Goal: Transaction & Acquisition: Purchase product/service

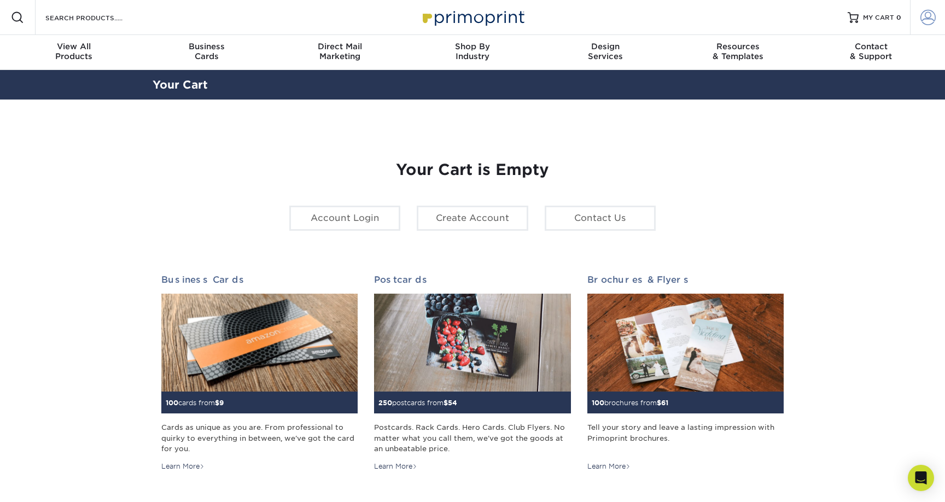
click at [921, 17] on span at bounding box center [927, 17] width 15 height 15
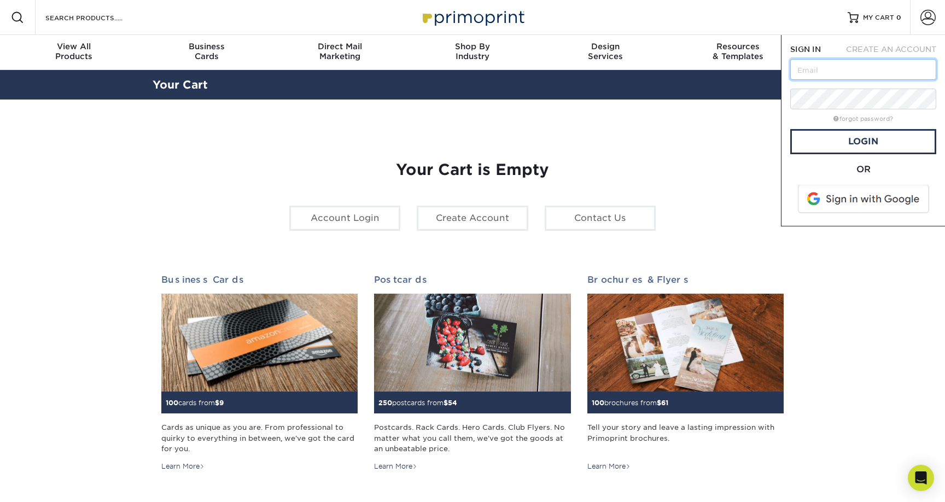
type input "humanresources@pulsellc.com"
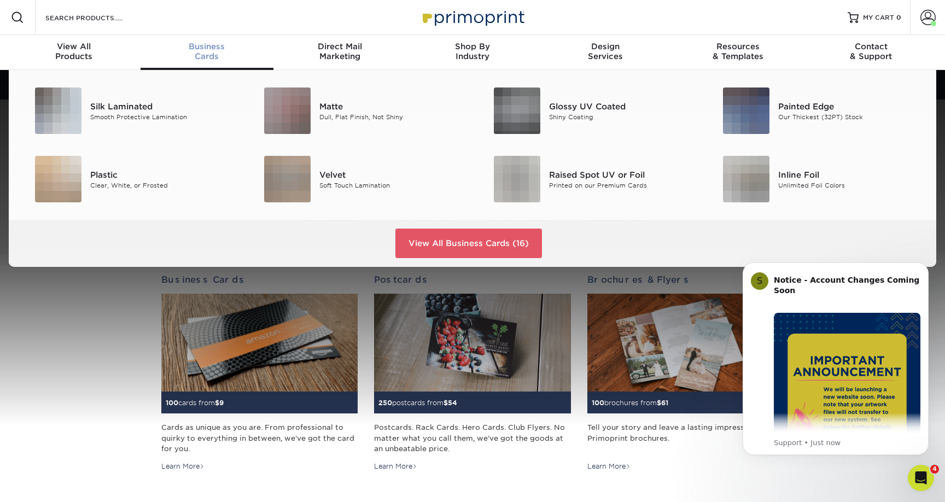
click at [210, 54] on div "Business Cards" at bounding box center [206, 52] width 133 height 20
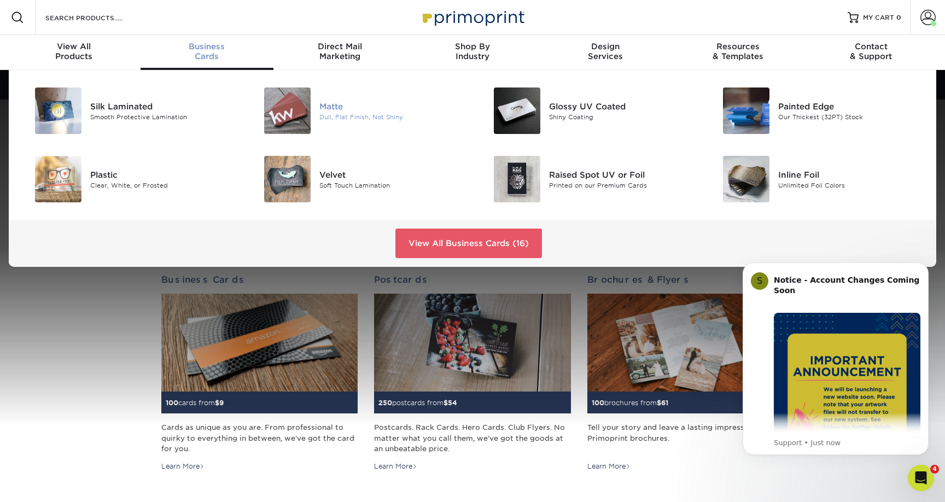
click at [311, 99] on div at bounding box center [281, 110] width 77 height 46
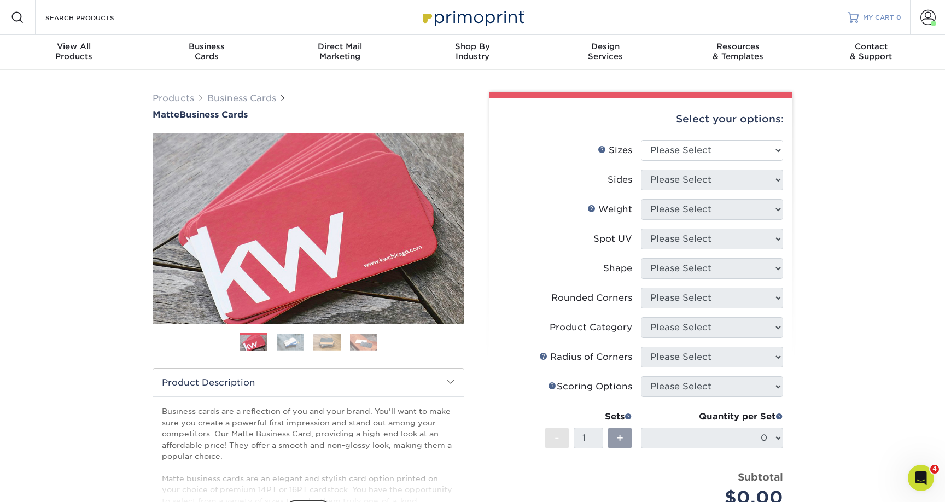
click at [872, 19] on span "MY CART" at bounding box center [878, 17] width 31 height 9
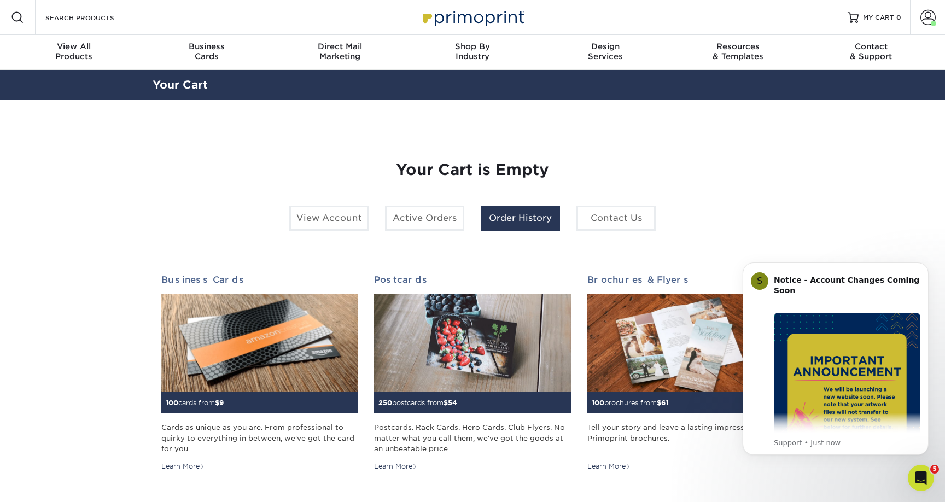
click at [502, 220] on link "Order History" at bounding box center [520, 218] width 79 height 25
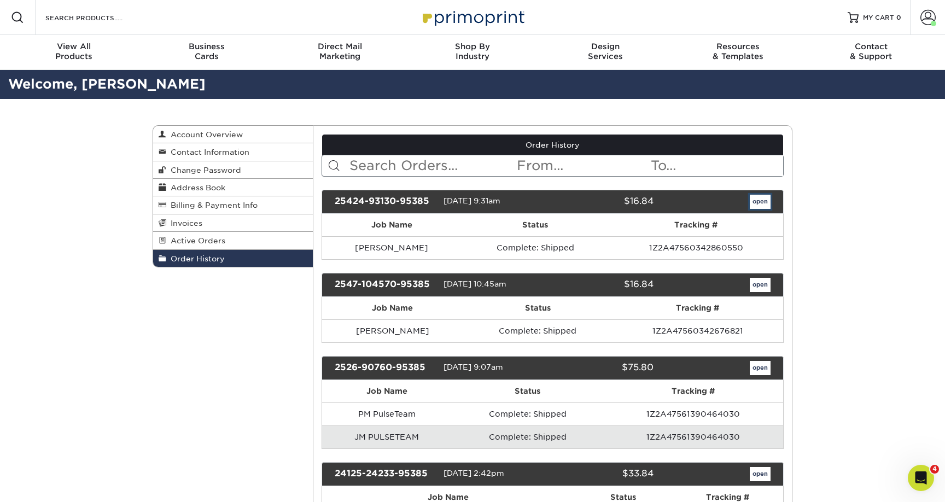
click at [757, 202] on link "open" at bounding box center [760, 202] width 21 height 14
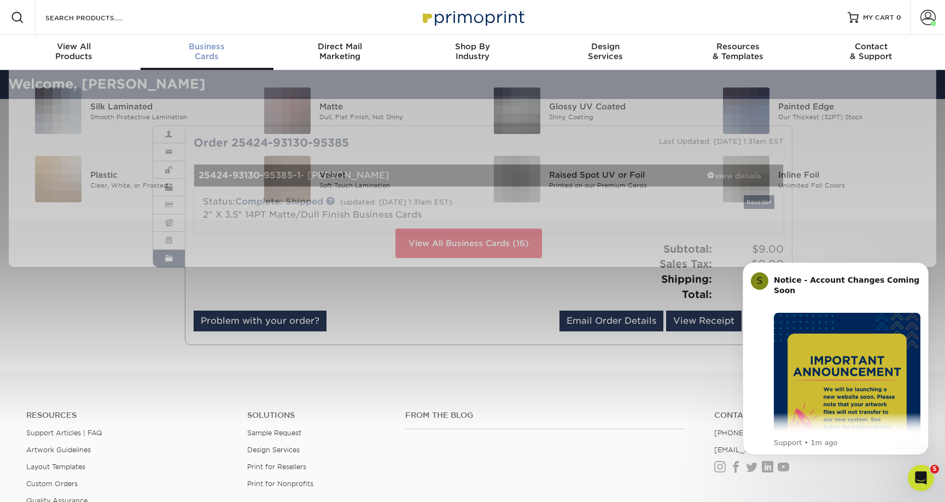
click at [197, 50] on span "Business" at bounding box center [206, 47] width 133 height 10
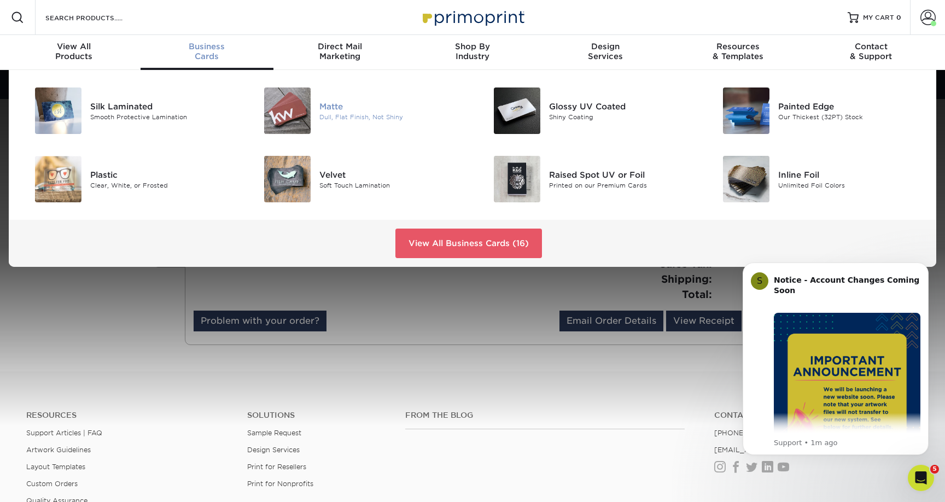
click at [292, 103] on img at bounding box center [287, 110] width 46 height 46
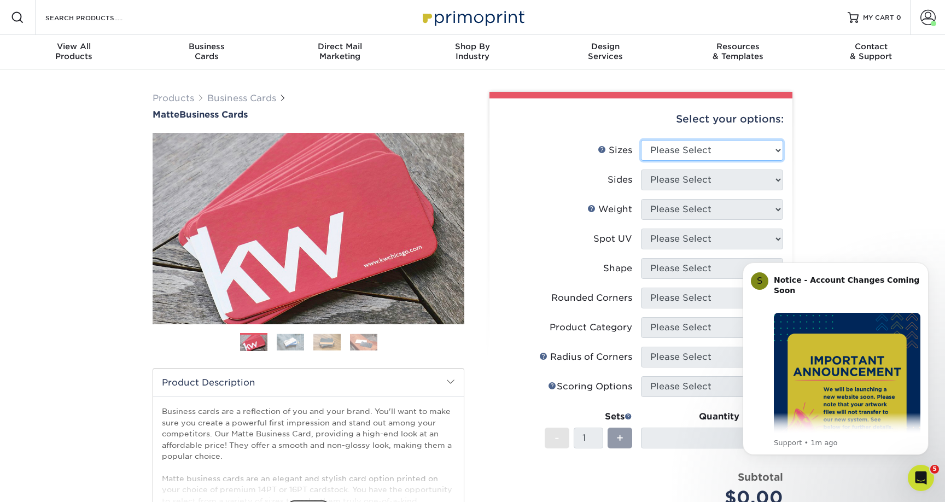
click at [716, 146] on select "Please Select 1.5" x 3.5" - Mini 1.75" x 3.5" - Mini 2" x 2" - Square 2" x 3" -…" at bounding box center [712, 150] width 142 height 21
select select "2.00x3.50"
click at [641, 140] on select "Please Select 1.5" x 3.5" - Mini 1.75" x 3.5" - Mini 2" x 2" - Square 2" x 3" -…" at bounding box center [712, 150] width 142 height 21
click at [692, 181] on select "Please Select Print Both Sides Print Front Only" at bounding box center [712, 179] width 142 height 21
select select "13abbda7-1d64-4f25-8bb2-c179b224825d"
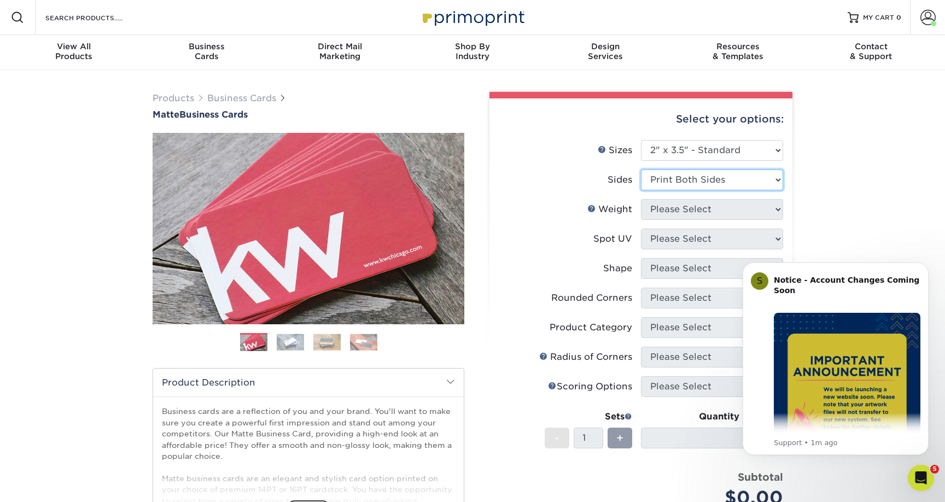
click at [641, 169] on select "Please Select Print Both Sides Print Front Only" at bounding box center [712, 179] width 142 height 21
click at [701, 208] on select "Please Select 16PT 14PT" at bounding box center [712, 209] width 142 height 21
select select "14PT"
click at [641, 199] on select "Please Select 16PT 14PT" at bounding box center [712, 209] width 142 height 21
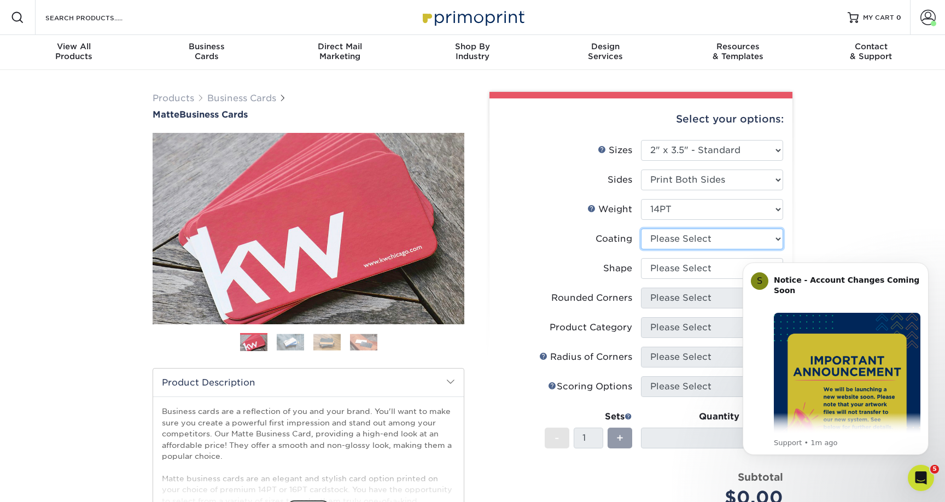
click at [683, 235] on select at bounding box center [712, 239] width 142 height 21
select select "121bb7b5-3b4d-429f-bd8d-bbf80e953313"
click at [641, 229] on select at bounding box center [712, 239] width 142 height 21
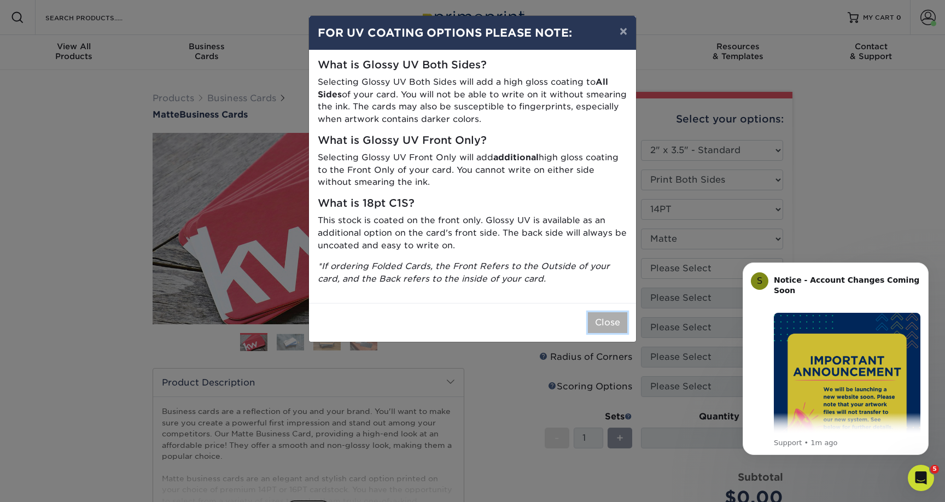
click at [607, 329] on button "Close" at bounding box center [607, 322] width 39 height 21
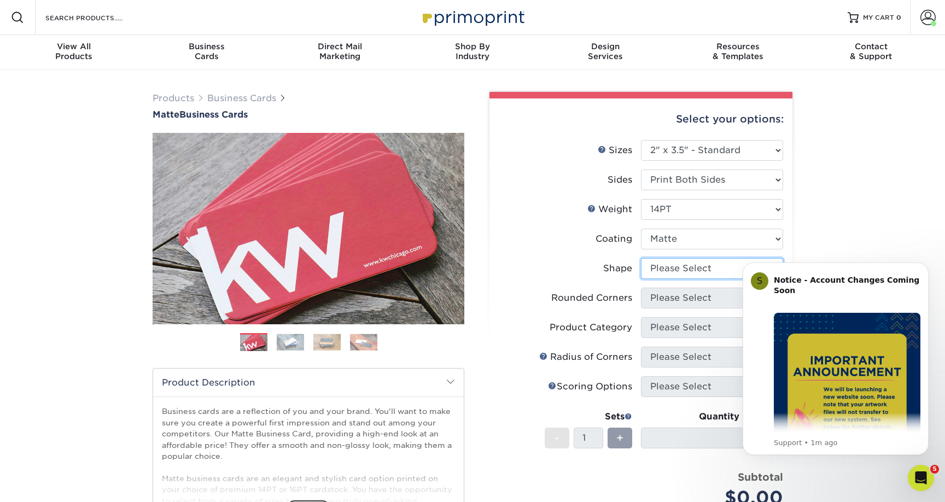
click at [662, 261] on select "Please Select Standard" at bounding box center [712, 268] width 142 height 21
select select "standard"
click at [641, 258] on select "Please Select Standard" at bounding box center [712, 268] width 142 height 21
click at [695, 306] on select "Please Select Yes - Round 2 Corners Yes - Round 4 Corners No" at bounding box center [712, 298] width 142 height 21
select select "0"
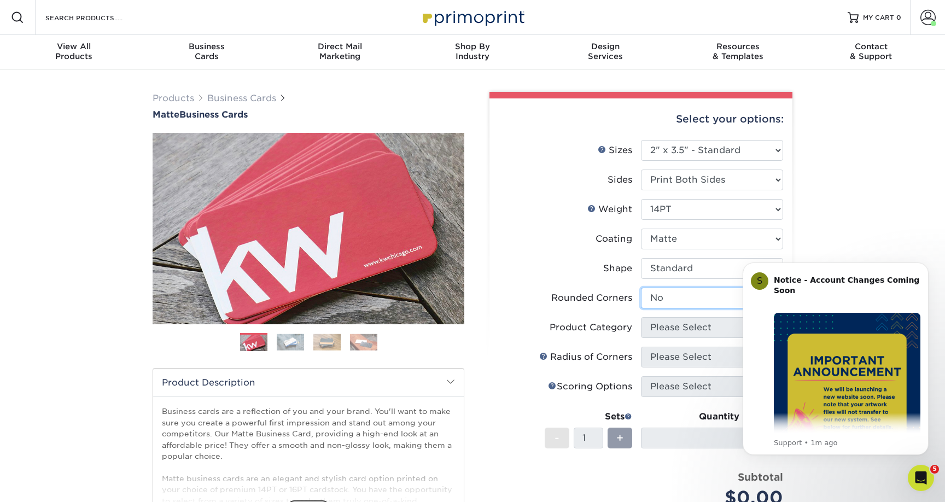
click at [641, 288] on select "Please Select Yes - Round 2 Corners Yes - Round 4 Corners No" at bounding box center [712, 298] width 142 height 21
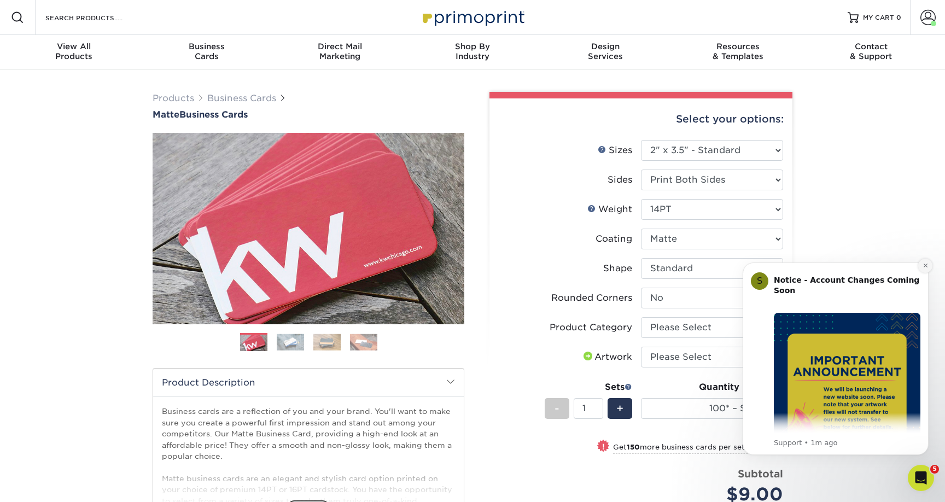
click at [925, 265] on icon "Dismiss notification" at bounding box center [925, 266] width 4 height 4
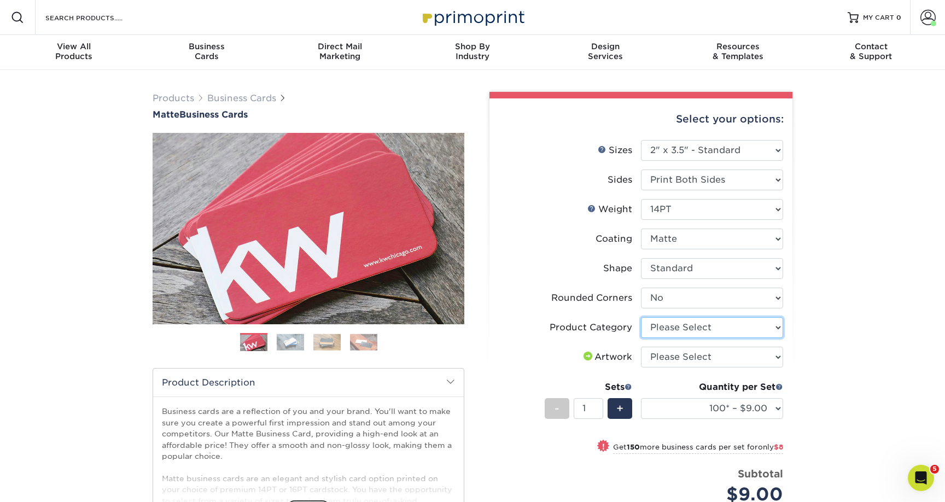
click at [707, 326] on select "Please Select Business Cards" at bounding box center [712, 327] width 142 height 21
select select "3b5148f1-0588-4f88-a218-97bcfdce65c1"
click at [641, 317] on select "Please Select Business Cards" at bounding box center [712, 327] width 142 height 21
click at [696, 356] on select "Please Select I will upload files I need a design - $100" at bounding box center [712, 357] width 142 height 21
select select "upload"
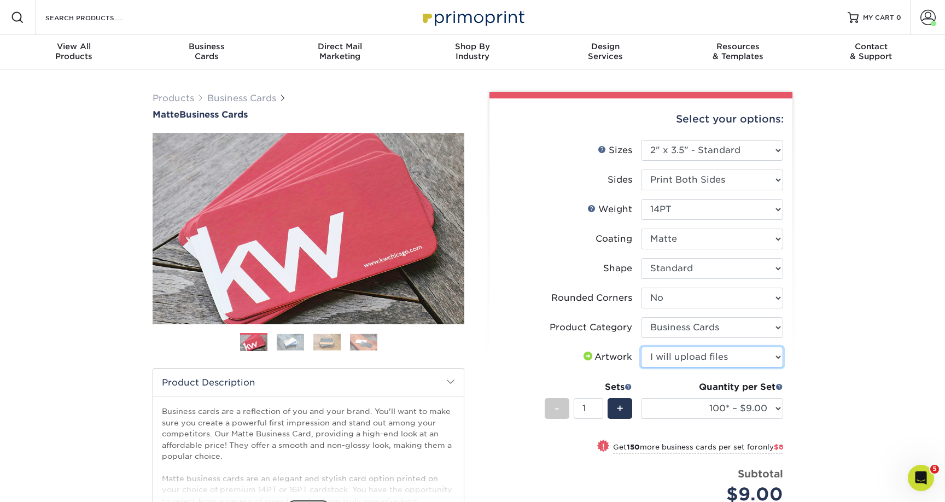
click at [641, 347] on select "Please Select I will upload files I need a design - $100" at bounding box center [712, 357] width 142 height 21
click at [760, 409] on select "100* – $9.00 250* – $17.00 500 – $33.00 1000 – $42.00 2500 – $75.00 5000 – $143…" at bounding box center [712, 408] width 142 height 21
click at [641, 398] on select "100* – $9.00 250* – $17.00 500 – $33.00 1000 – $42.00 2500 – $75.00 5000 – $143…" at bounding box center [712, 408] width 142 height 21
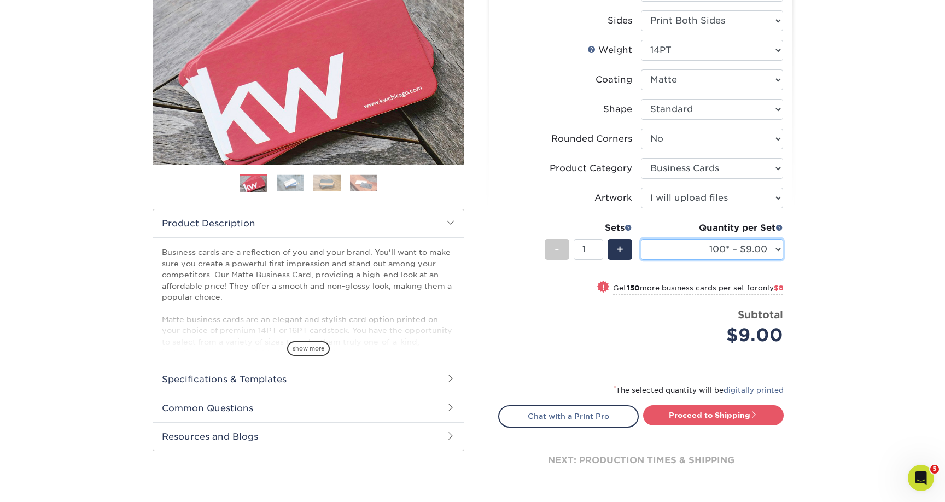
scroll to position [160, 0]
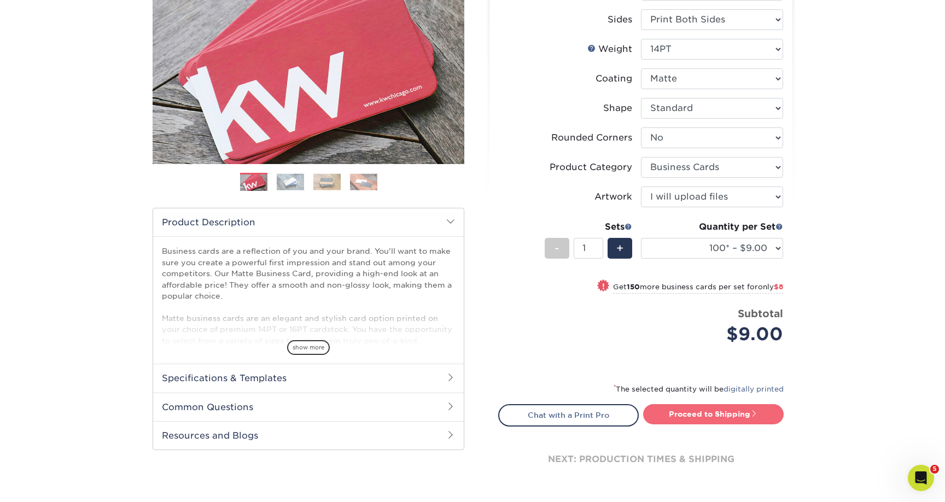
click at [706, 417] on link "Proceed to Shipping" at bounding box center [713, 414] width 140 height 20
type input "Set 1"
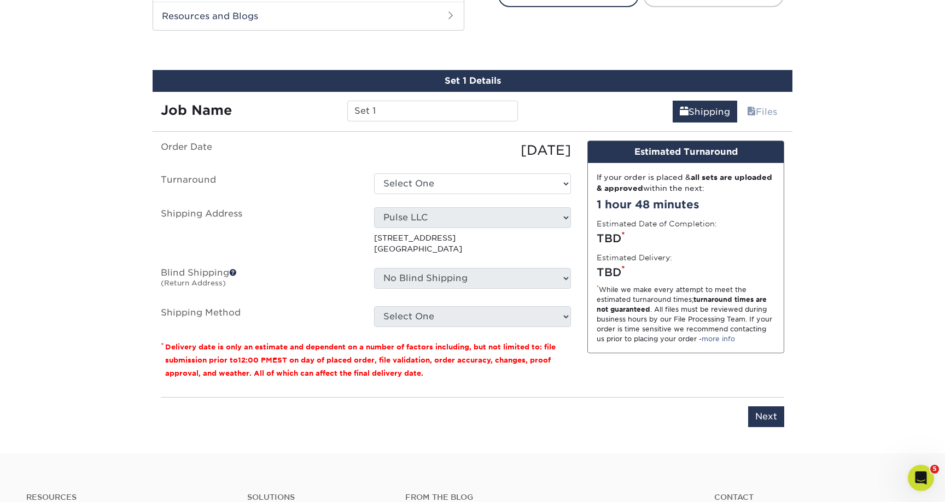
scroll to position [594, 0]
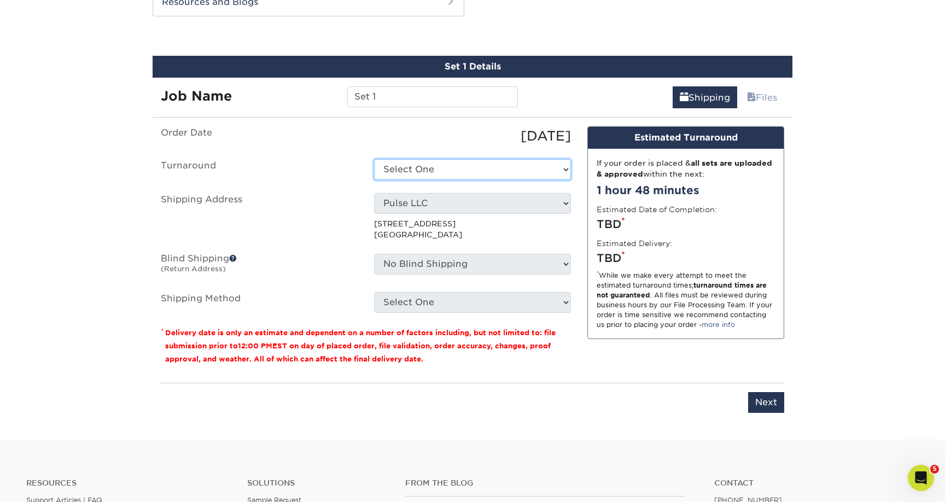
click at [447, 174] on select "Select One 2-4 Business Days 2 Day Next Business Day" at bounding box center [472, 169] width 197 height 21
select select "e6dc3f44-811f-4023-acdf-8cd9144995fc"
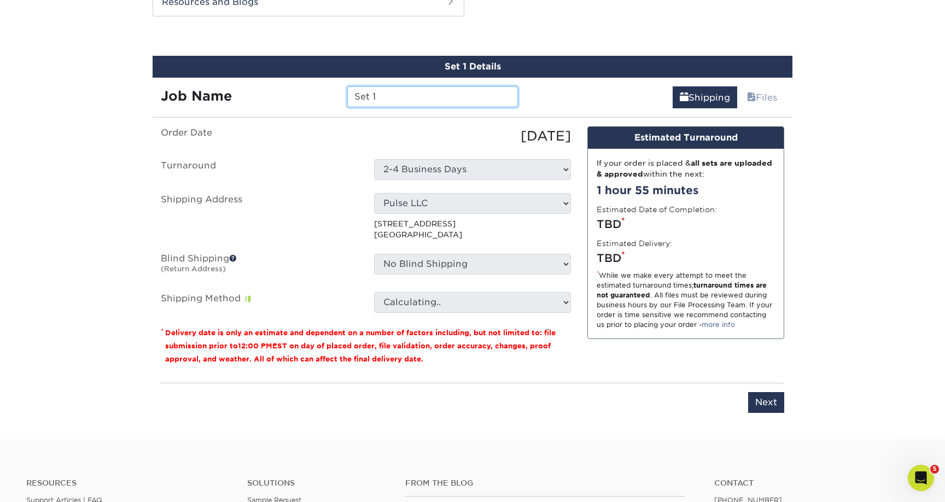
drag, startPoint x: 390, startPoint y: 91, endPoint x: 346, endPoint y: 89, distance: 44.3
click at [346, 89] on div "Set 1" at bounding box center [432, 96] width 186 height 21
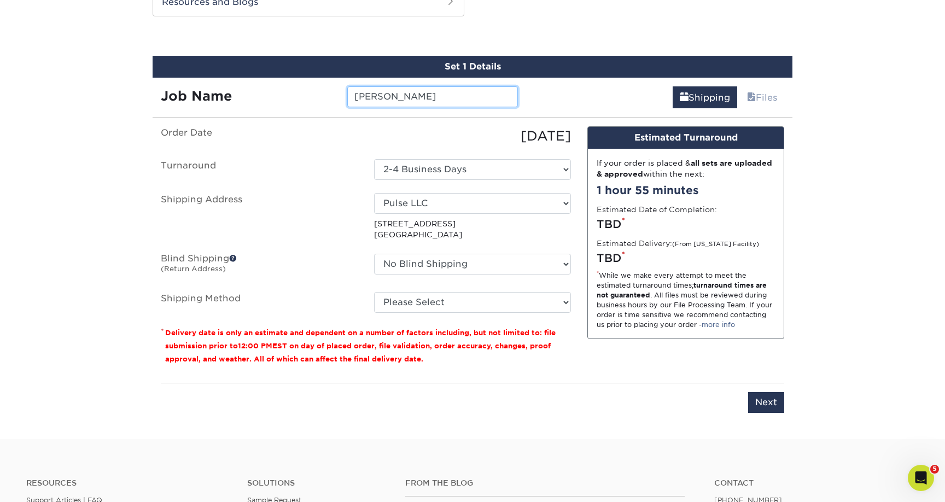
type input "Tony Anselmo"
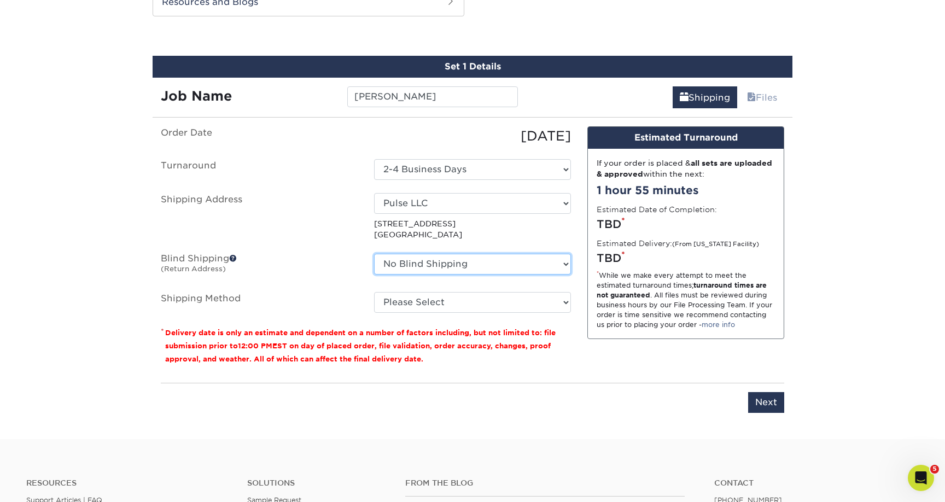
click at [441, 263] on select "No Blind Shipping Andrea Flanagan Cameron Cameron Pulse LLC + Add New Address" at bounding box center [472, 264] width 197 height 21
click at [374, 254] on select "No Blind Shipping Andrea Flanagan Cameron Cameron Pulse LLC + Add New Address" at bounding box center [472, 264] width 197 height 21
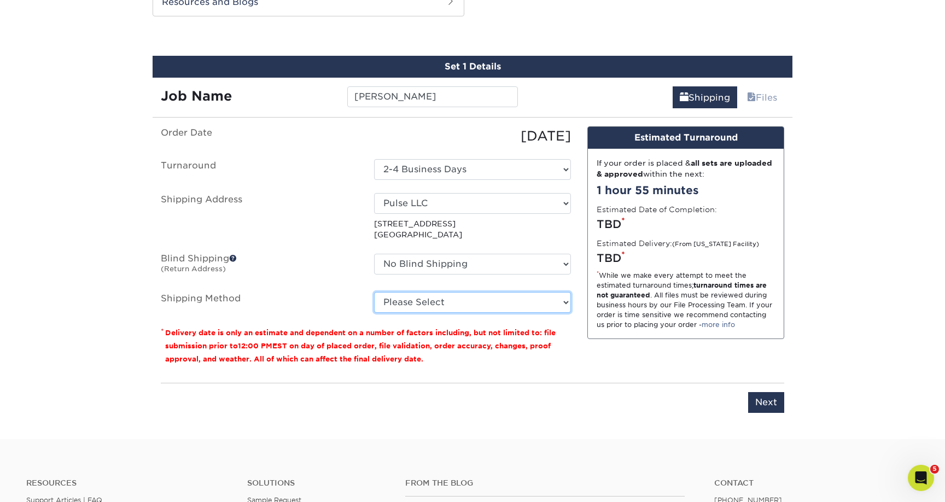
click at [434, 303] on select "Please Select Ground Shipping (+$7.84) 3 Day Shipping Service (+$15.36) 2 Day A…" at bounding box center [472, 302] width 197 height 21
select select "03"
click at [374, 292] on select "Please Select Ground Shipping (+$7.84) 3 Day Shipping Service (+$15.36) 2 Day A…" at bounding box center [472, 302] width 197 height 21
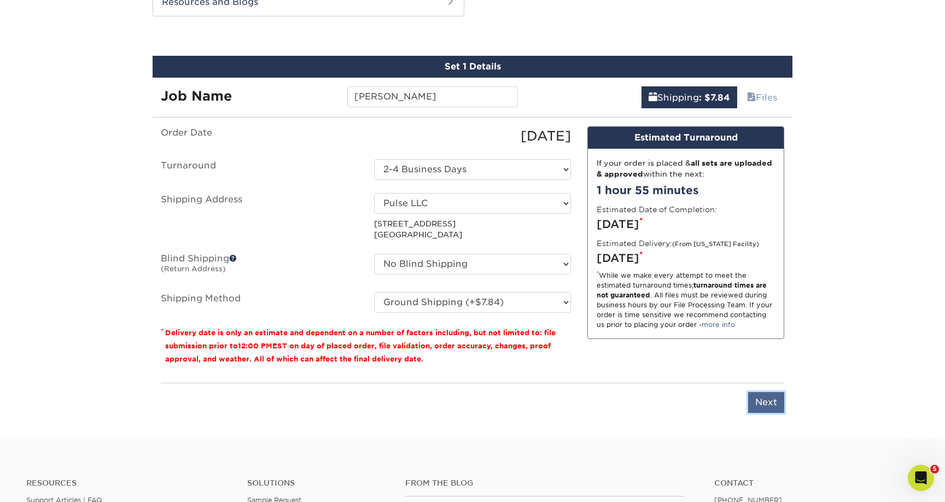
click at [774, 401] on input "Next" at bounding box center [766, 402] width 36 height 21
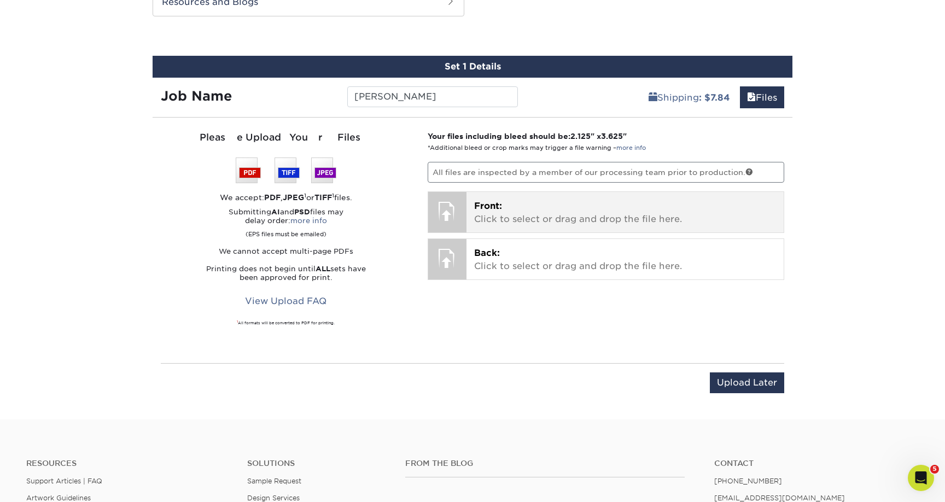
click at [531, 200] on p "Front: Click to select or drag and drop the file here." at bounding box center [625, 213] width 302 height 26
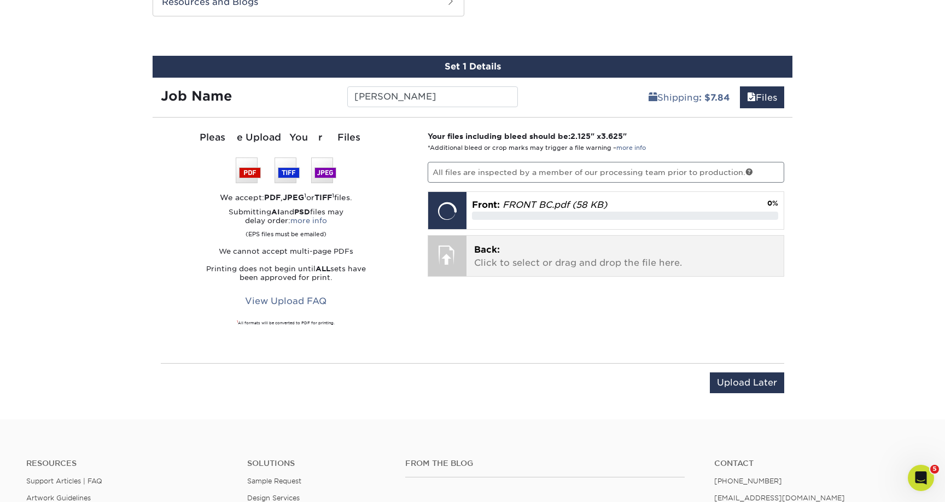
click at [525, 259] on p "Back: Click to select or drag and drop the file here." at bounding box center [625, 256] width 302 height 26
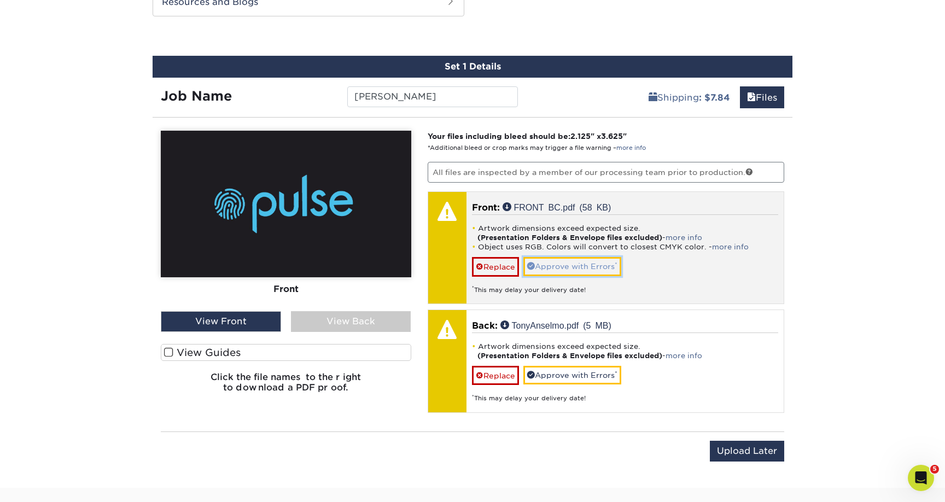
click at [608, 265] on link "Approve with Errors *" at bounding box center [572, 266] width 98 height 19
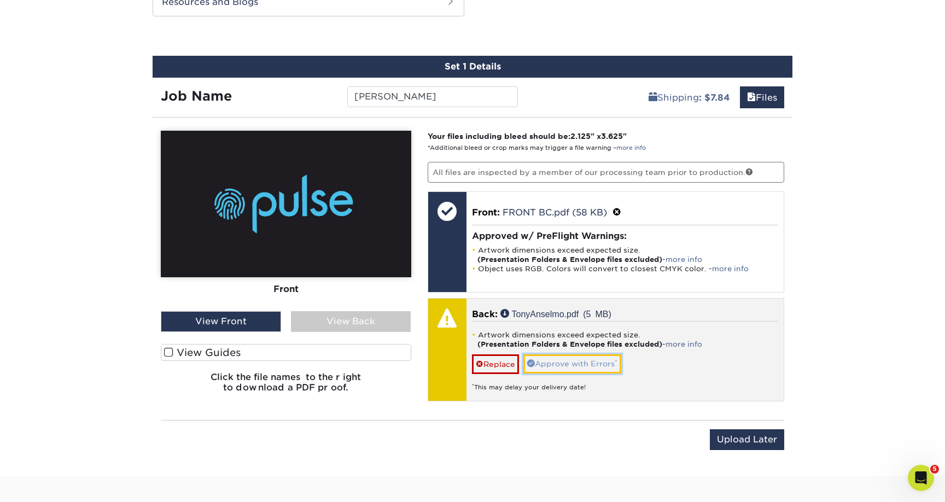
click at [601, 364] on link "Approve with Errors *" at bounding box center [572, 363] width 98 height 19
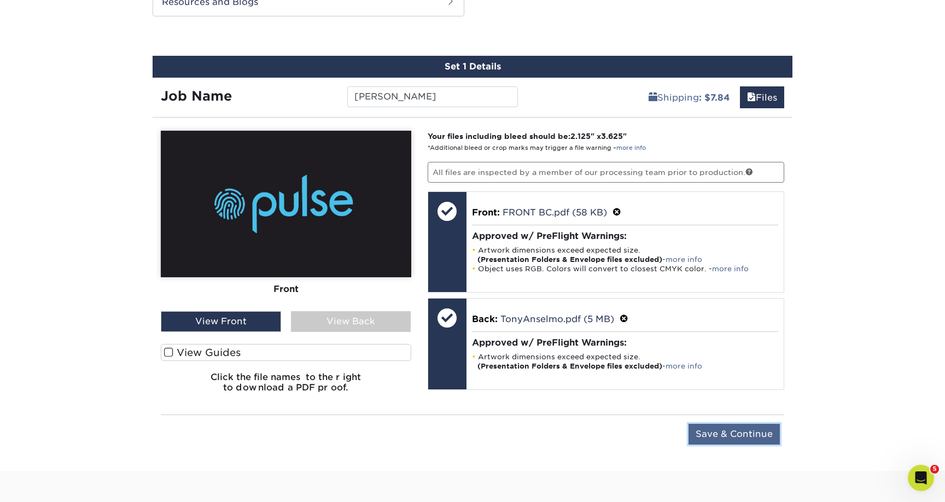
click at [724, 433] on input "Save & Continue" at bounding box center [733, 434] width 91 height 21
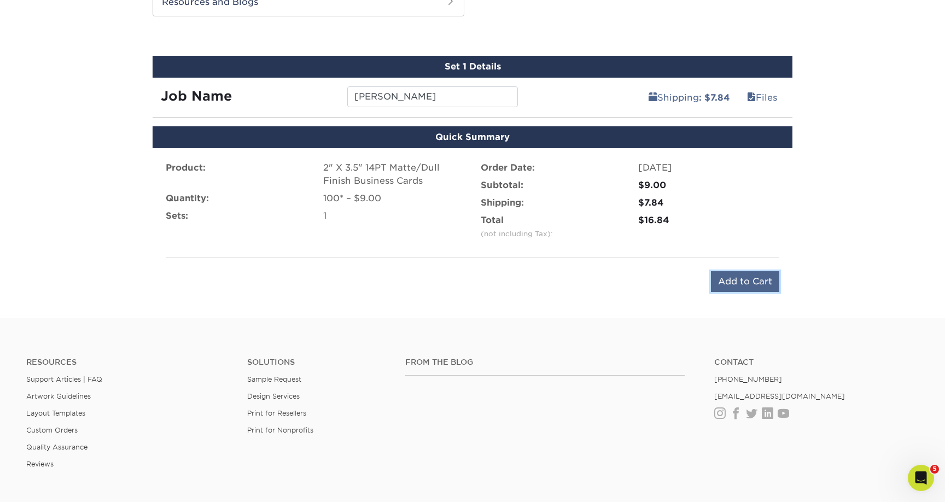
click at [730, 282] on input "Add to Cart" at bounding box center [745, 281] width 68 height 21
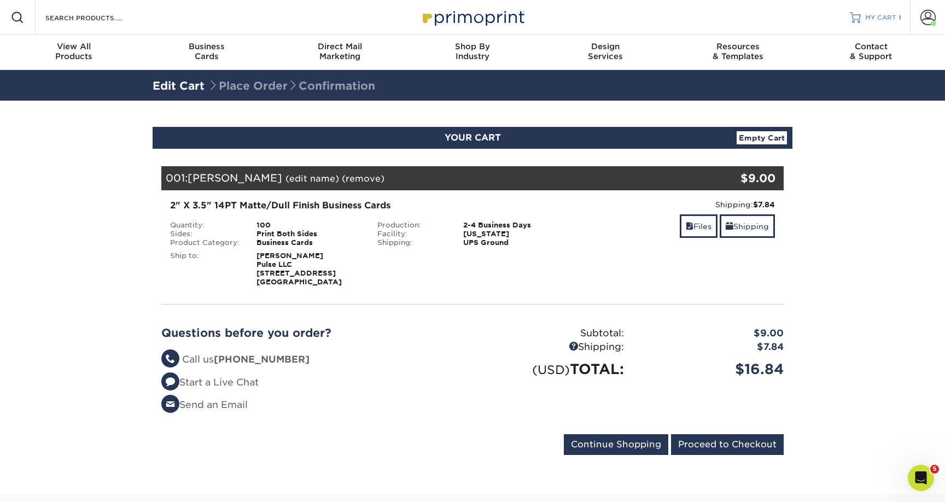
click at [876, 15] on span "MY CART" at bounding box center [880, 17] width 31 height 9
